Goal: Communication & Community: Answer question/provide support

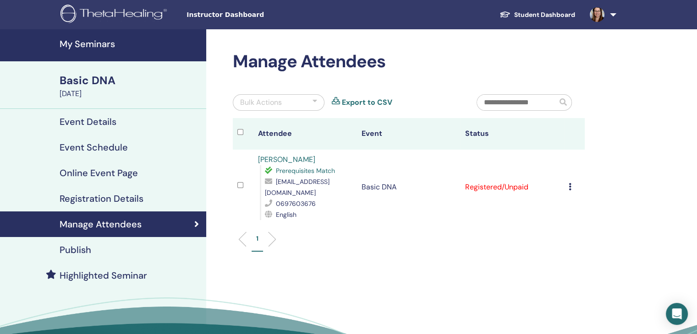
click at [97, 43] on h4 "My Seminars" at bounding box center [130, 43] width 141 height 11
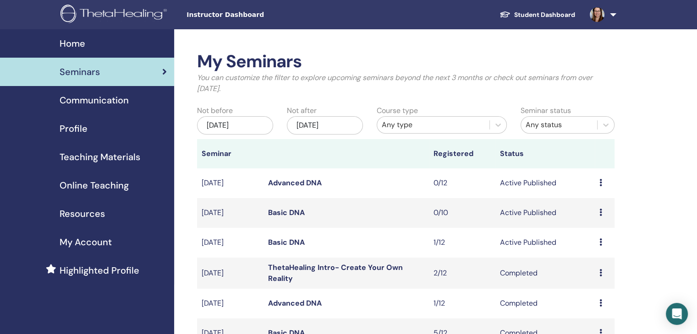
click at [612, 16] on link at bounding box center [601, 14] width 38 height 29
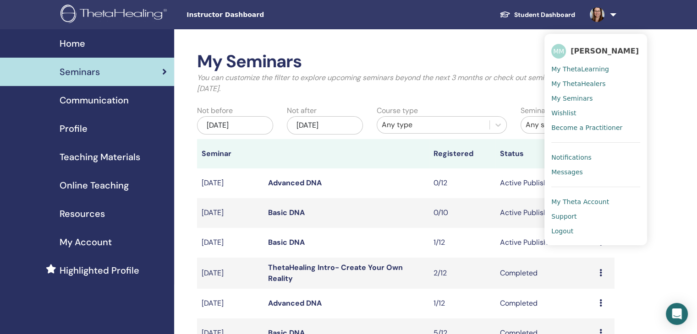
click at [542, 16] on link "Student Dashboard" at bounding box center [537, 14] width 90 height 17
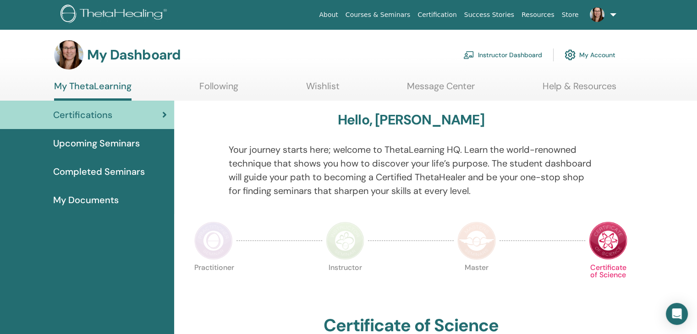
click at [526, 54] on link "Instructor Dashboard" at bounding box center [502, 55] width 79 height 20
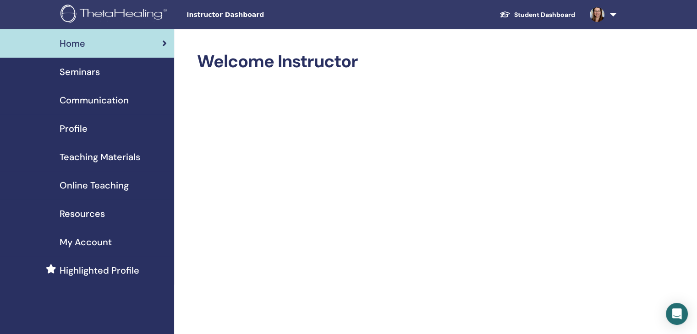
click at [614, 15] on link at bounding box center [601, 14] width 38 height 29
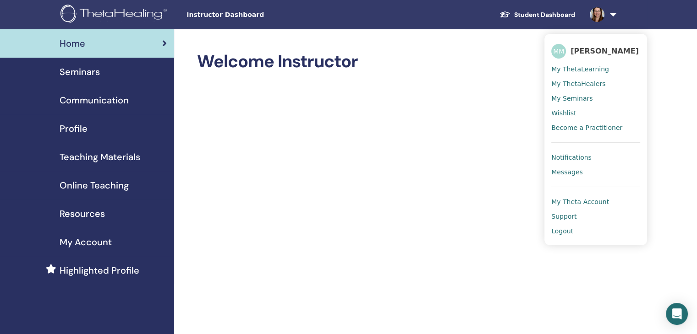
click at [571, 172] on span "Messages" at bounding box center [567, 172] width 32 height 8
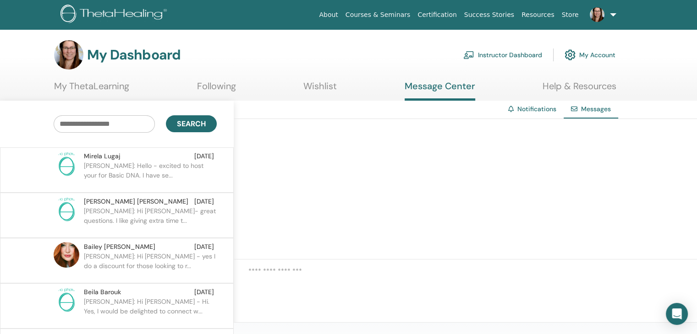
click at [164, 169] on p "[PERSON_NAME]: Hello - excited to host your for Basic DNA. I have se..." at bounding box center [150, 174] width 133 height 27
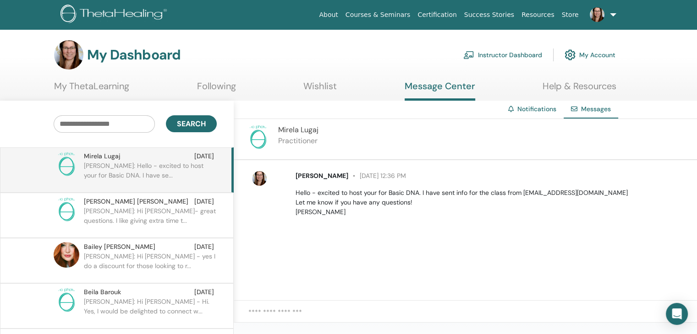
click at [276, 313] on textarea at bounding box center [472, 317] width 448 height 21
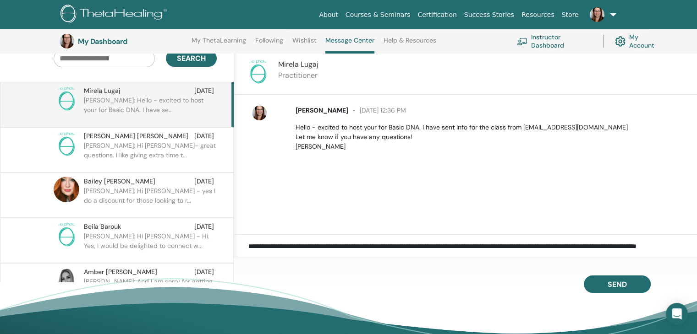
scroll to position [92, 0]
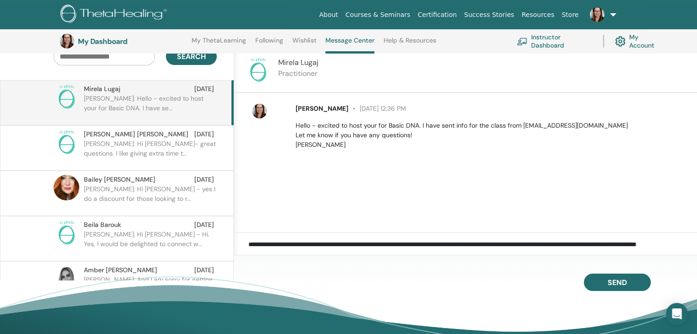
click at [661, 240] on textarea "**********" at bounding box center [472, 250] width 448 height 21
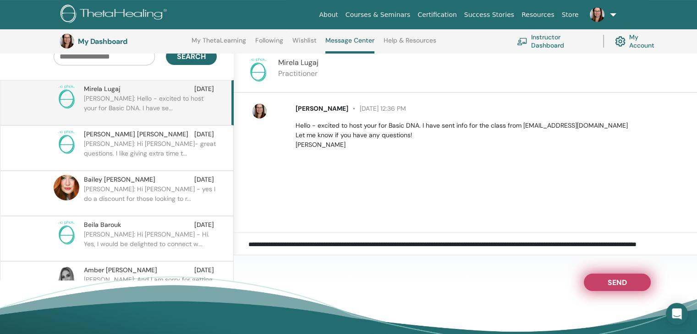
type textarea "**********"
click at [614, 280] on span "Send" at bounding box center [616, 281] width 19 height 6
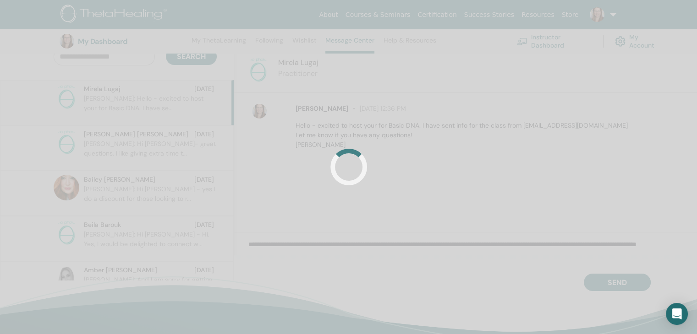
scroll to position [17, 0]
